Goal: Check status: Check status

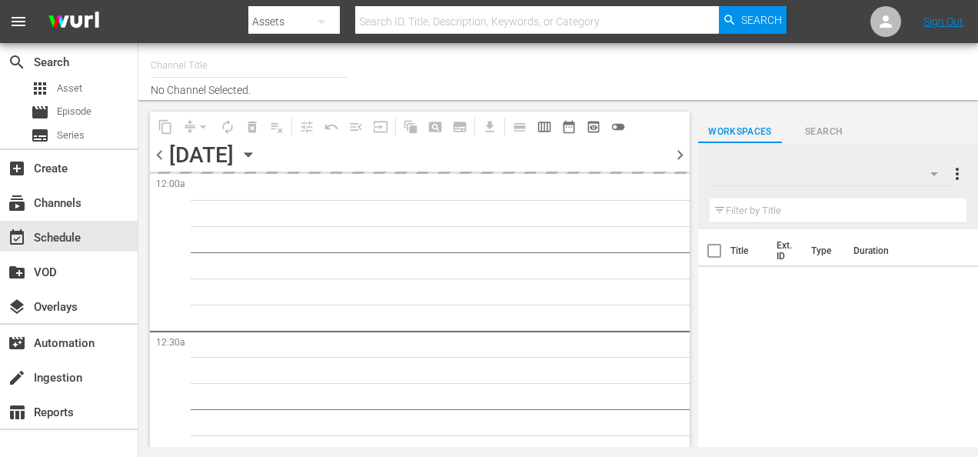
type input "Land of the Lost (1916)"
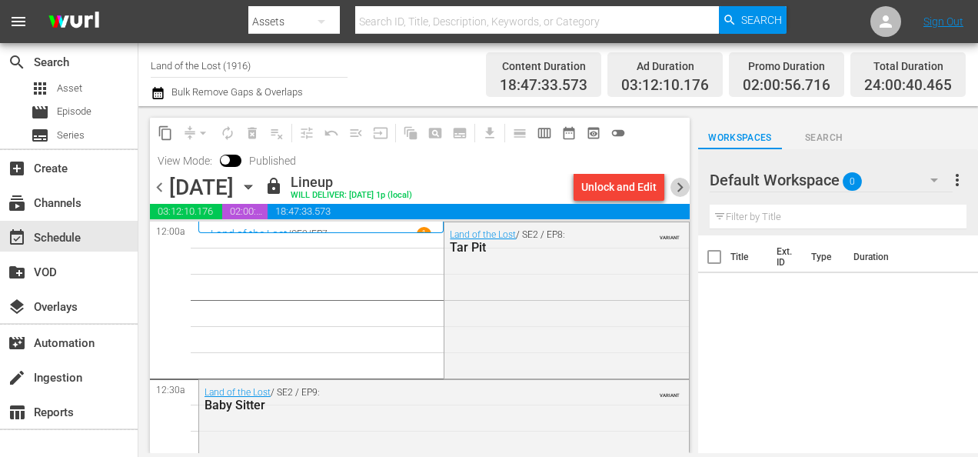
click at [679, 188] on span "chevron_right" at bounding box center [680, 187] width 19 height 19
click at [682, 188] on span "chevron_right" at bounding box center [680, 187] width 19 height 19
click at [680, 189] on span "chevron_right" at bounding box center [680, 187] width 19 height 19
